Goal: Task Accomplishment & Management: Manage account settings

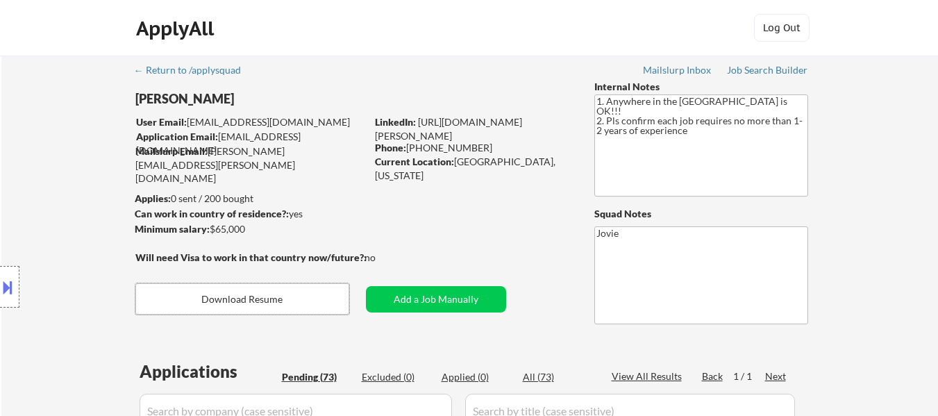
select select ""pending""
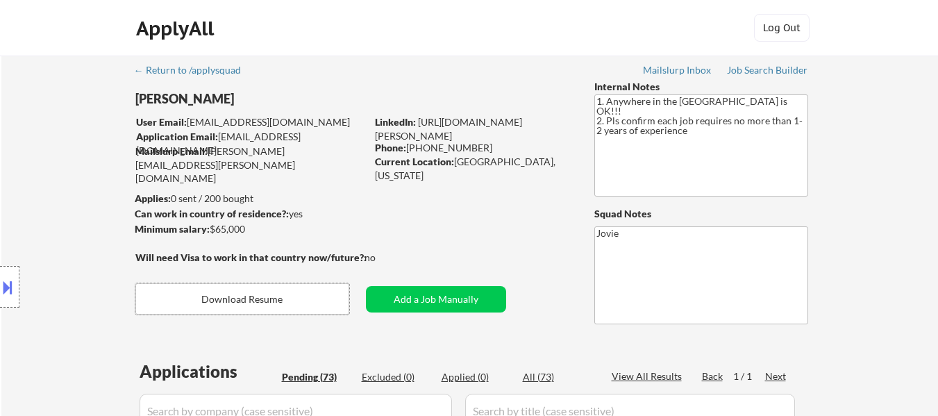
select select ""pending""
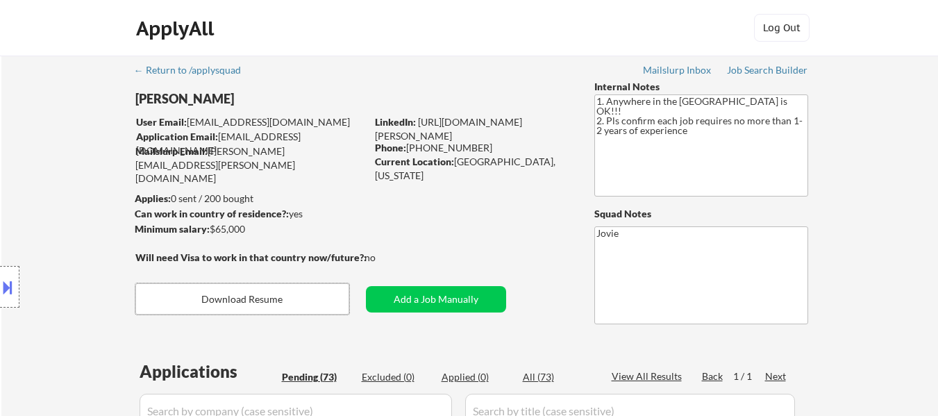
select select ""pending""
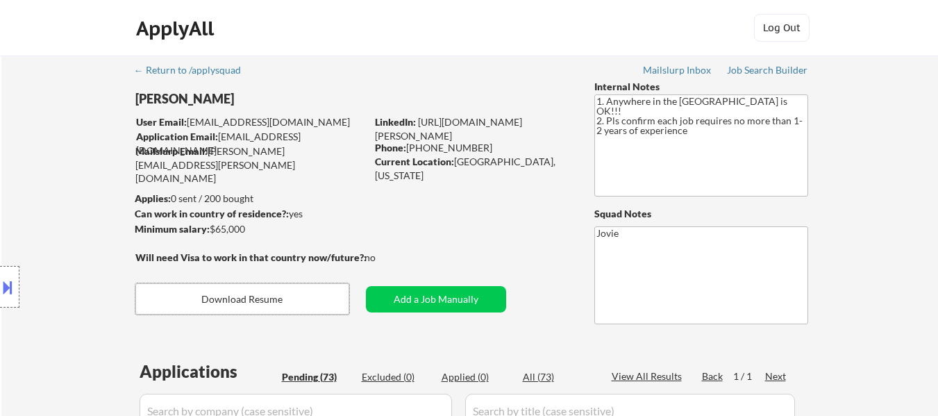
select select ""pending""
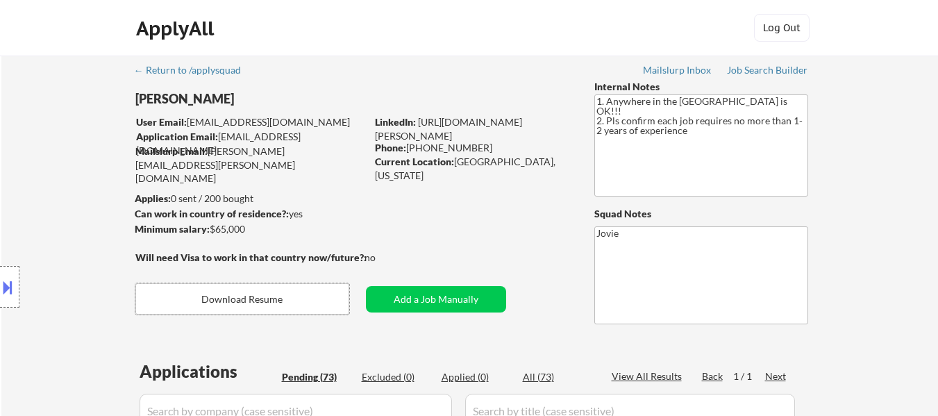
select select ""pending""
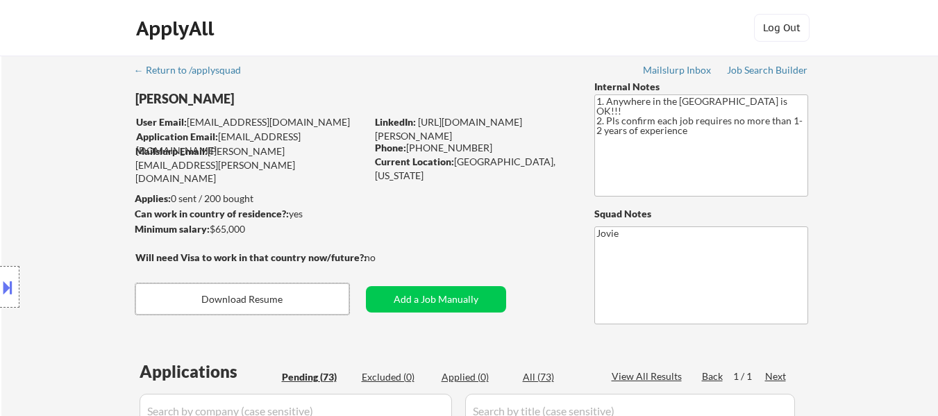
select select ""pending""
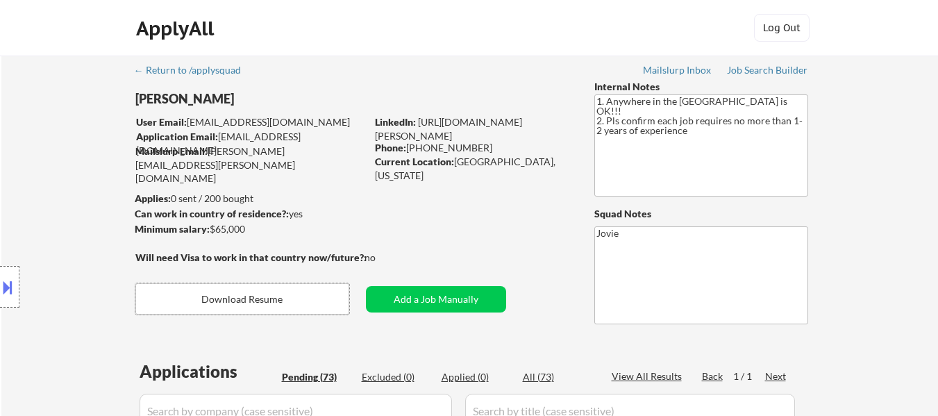
select select ""pending""
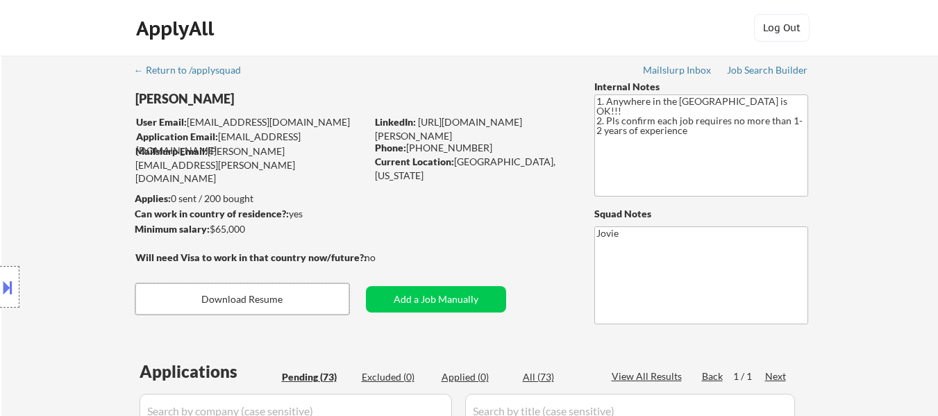
select select ""pending""
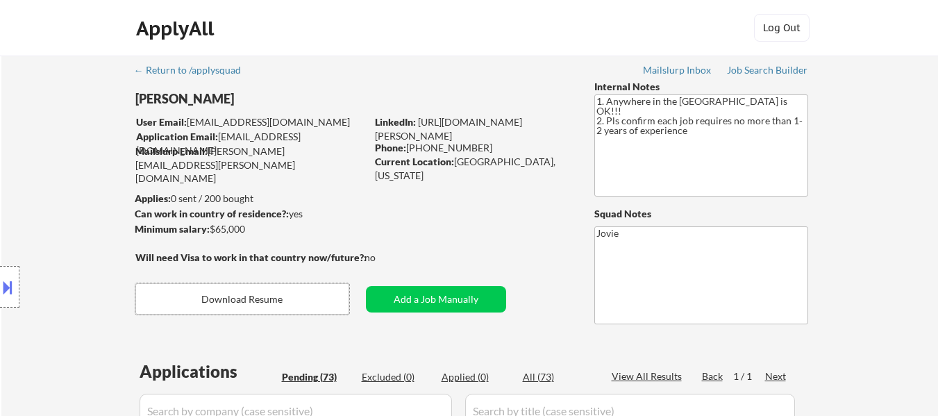
select select ""pending""
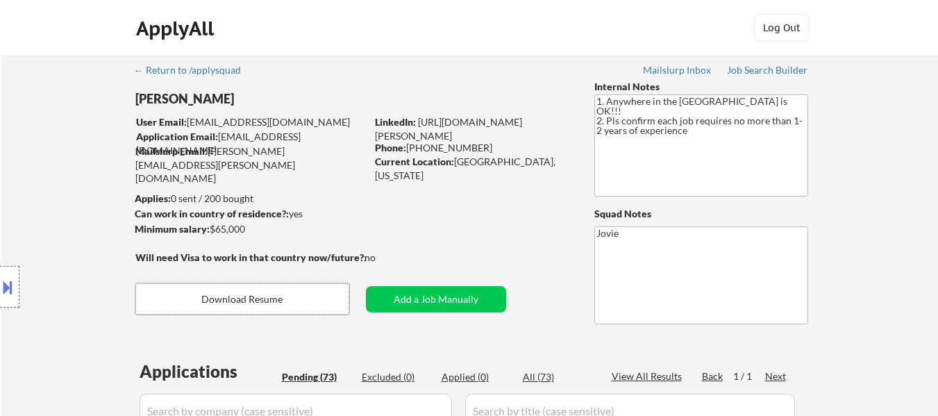
select select ""pending""
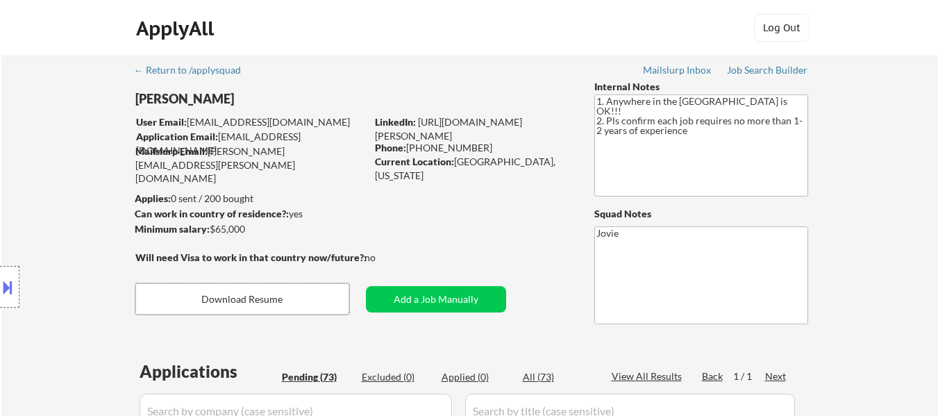
select select ""pending""
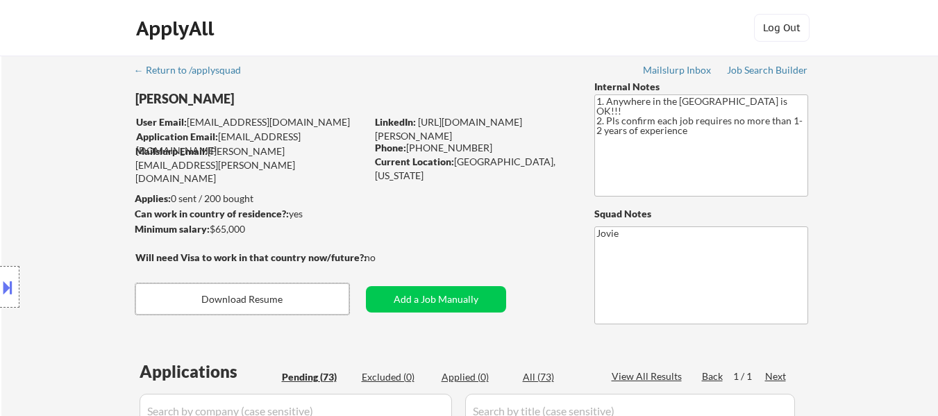
select select ""pending""
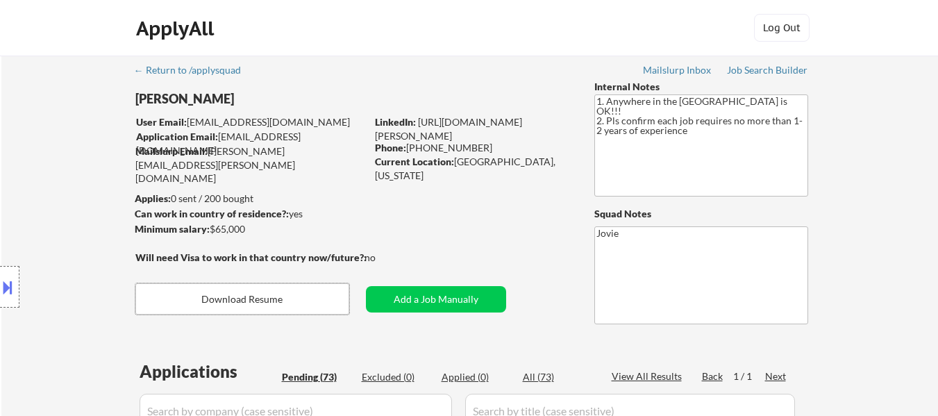
select select ""pending""
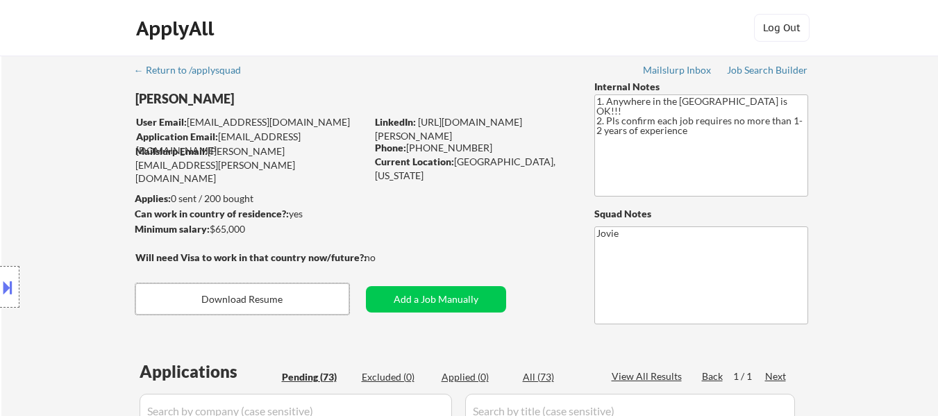
select select ""pending""
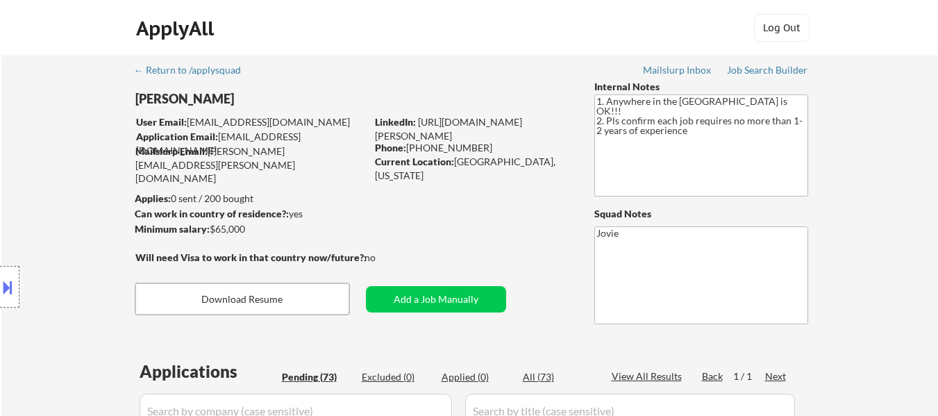
select select ""pending""
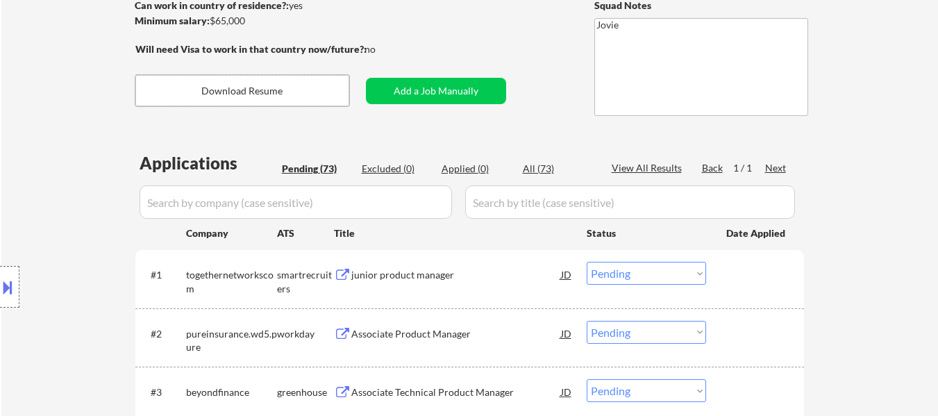
scroll to position [278, 0]
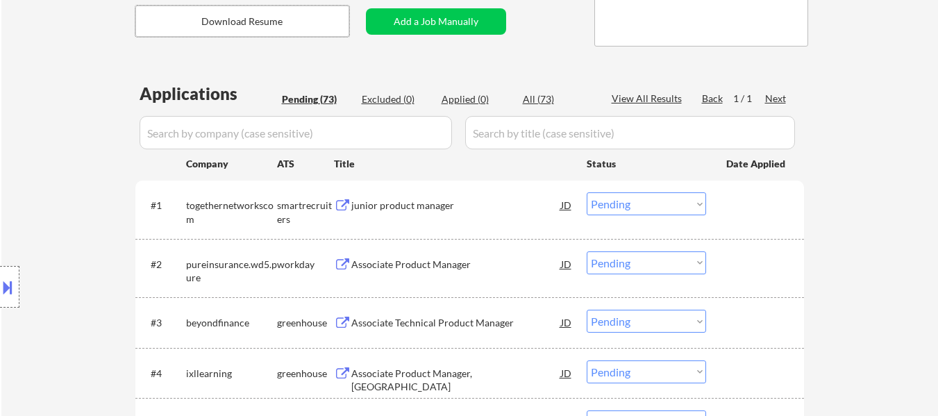
click at [427, 201] on div "junior product manager" at bounding box center [456, 206] width 210 height 14
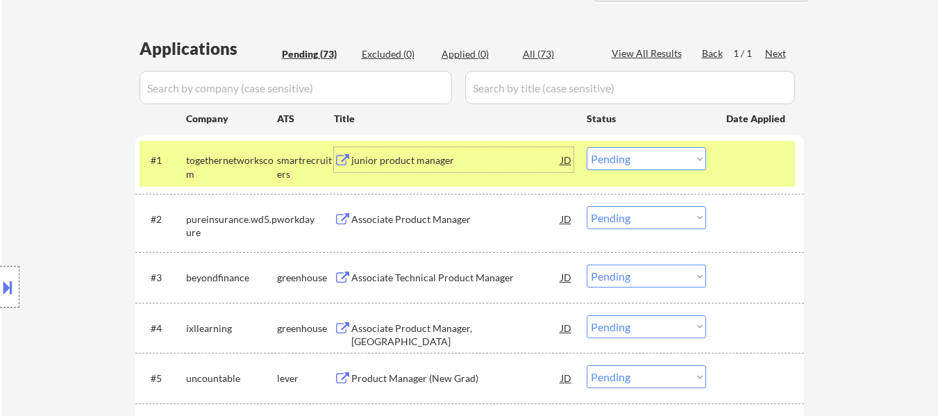
scroll to position [347, 0]
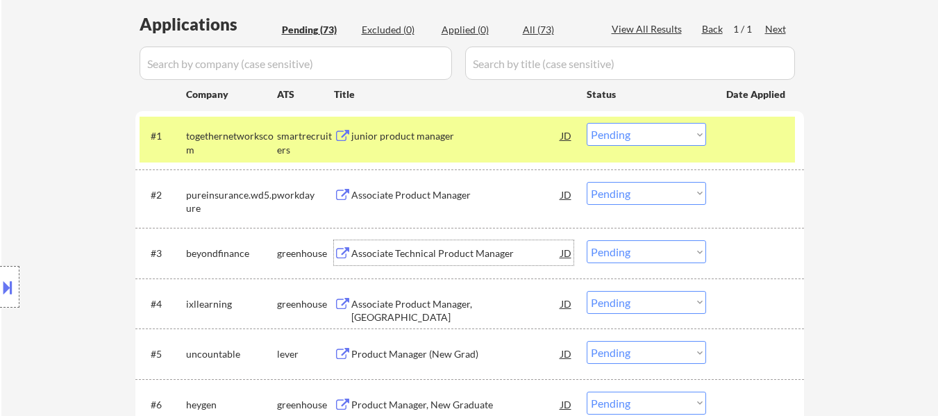
click at [443, 252] on div "Associate Technical Product Manager" at bounding box center [456, 253] width 210 height 14
